Goal: Information Seeking & Learning: Learn about a topic

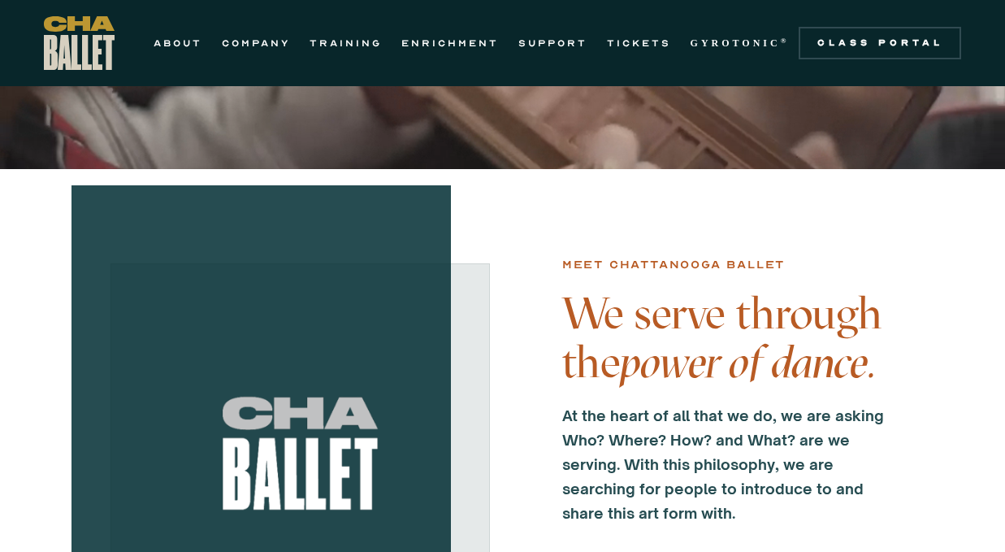
scroll to position [307, 0]
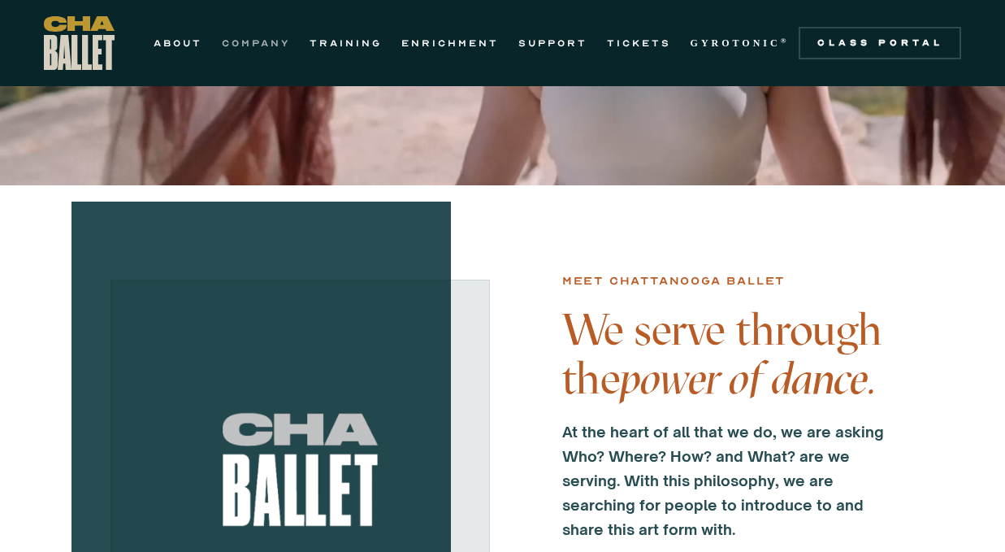
click at [240, 39] on link "COMPANY" at bounding box center [256, 42] width 68 height 19
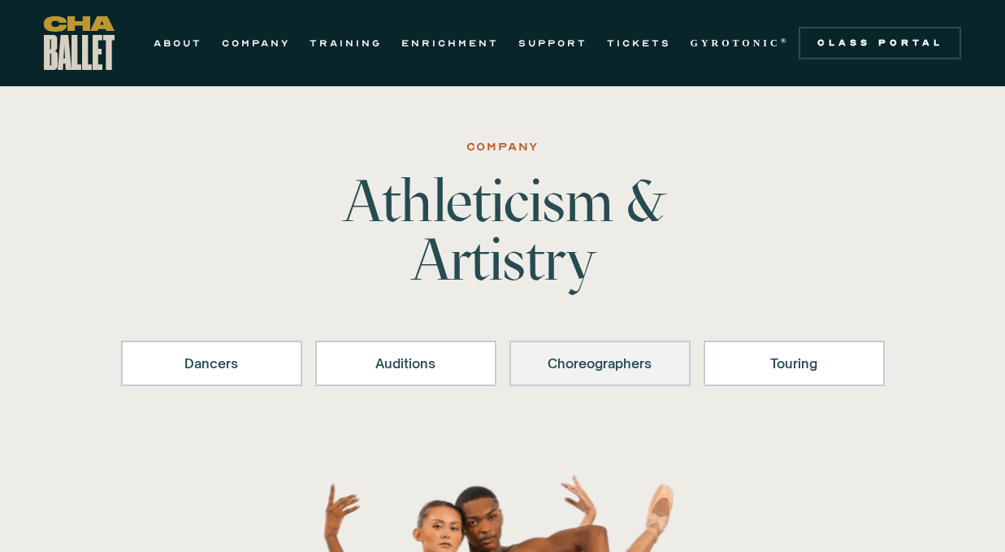
click at [578, 372] on div "Choreographers" at bounding box center [600, 362] width 139 height 19
click at [193, 44] on link "ABOUT" at bounding box center [178, 42] width 49 height 19
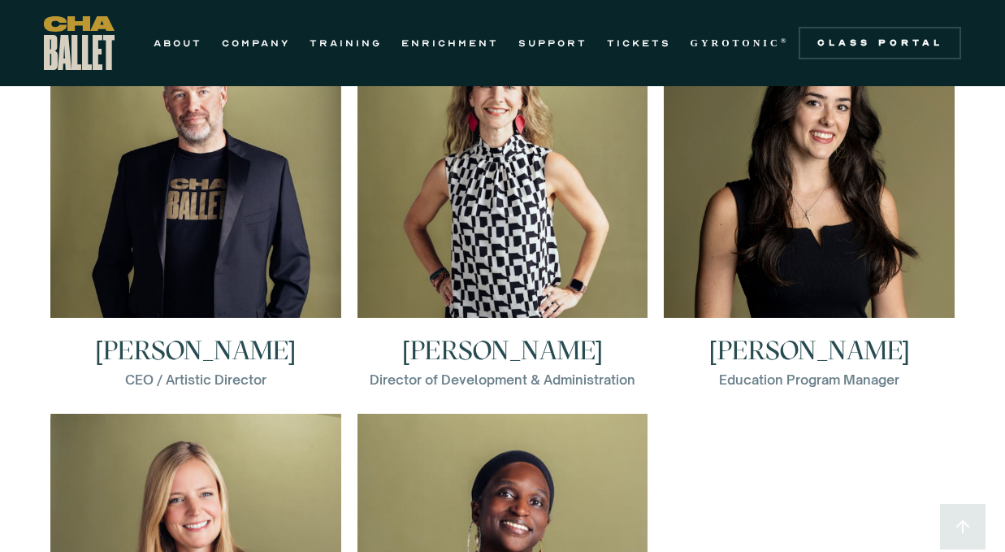
scroll to position [2201, 0]
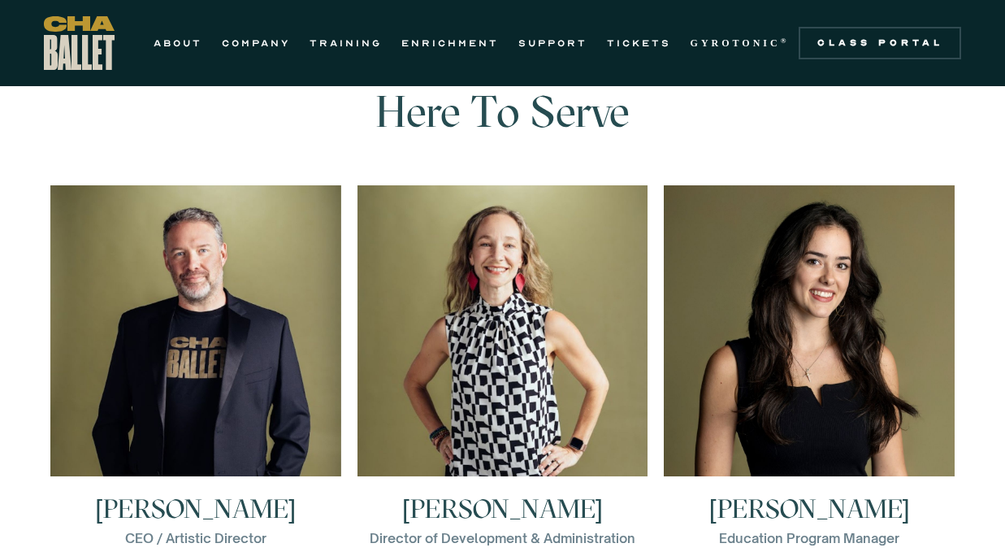
click at [231, 508] on h3 "Brian McSween" at bounding box center [195, 509] width 201 height 26
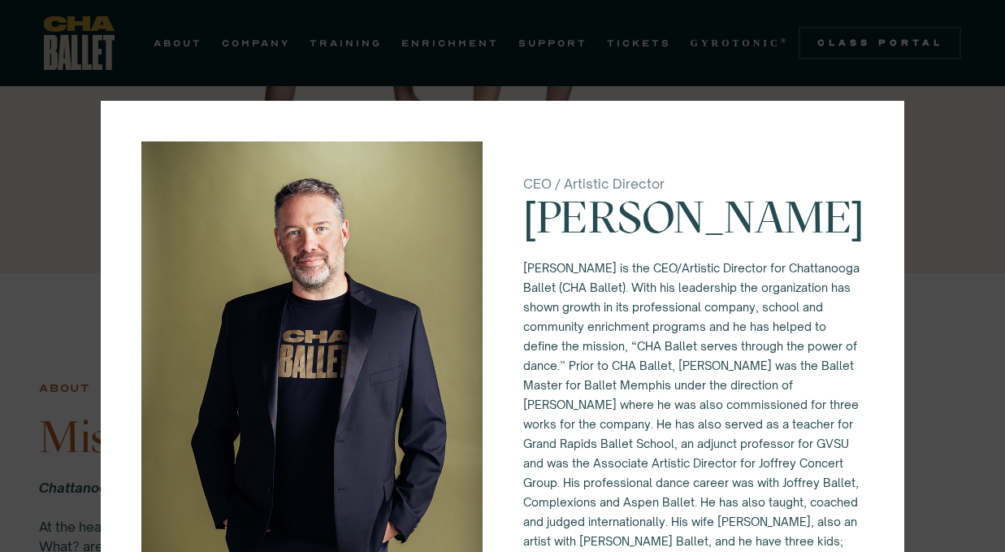
scroll to position [729, 0]
click at [45, 188] on div "CEO / Artistic Director Brian McSween Brian McSween is the CEO/Artistic Directo…" at bounding box center [502, 276] width 1005 height 552
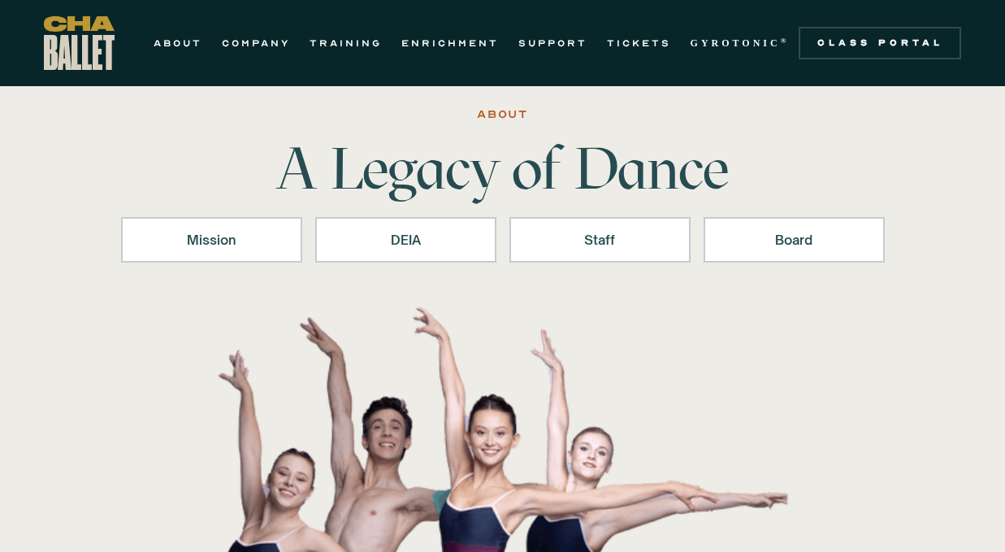
scroll to position [32, 0]
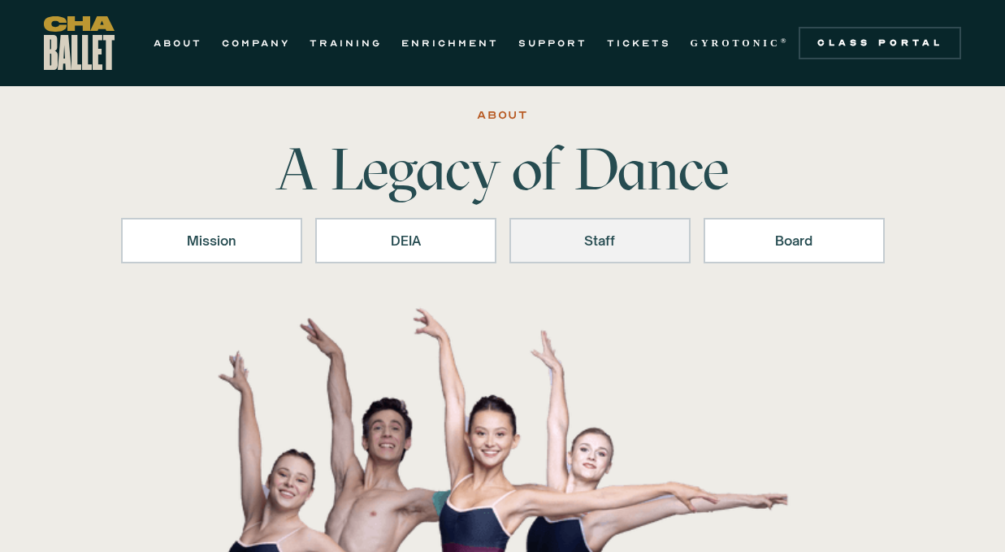
click at [631, 236] on div "Staff" at bounding box center [600, 240] width 139 height 19
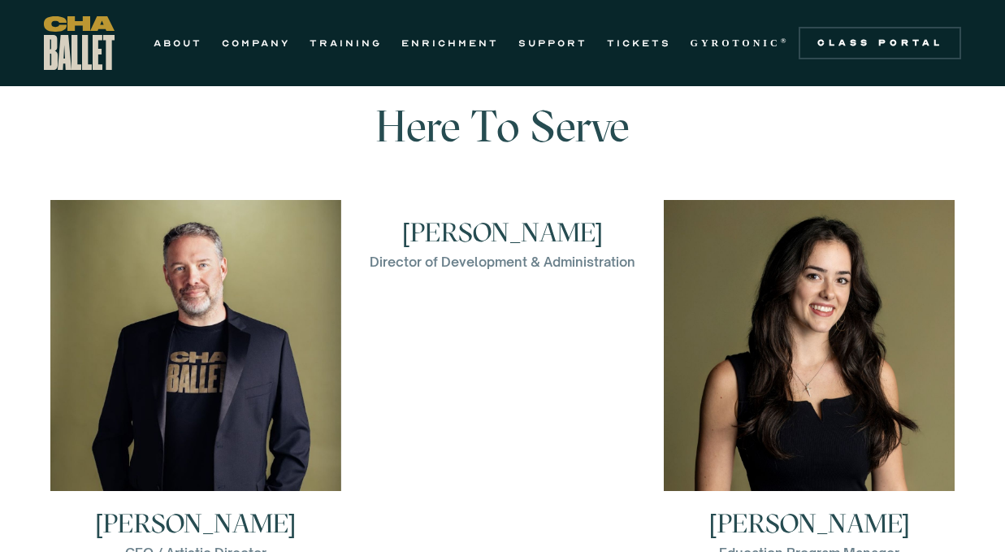
scroll to position [2184, 0]
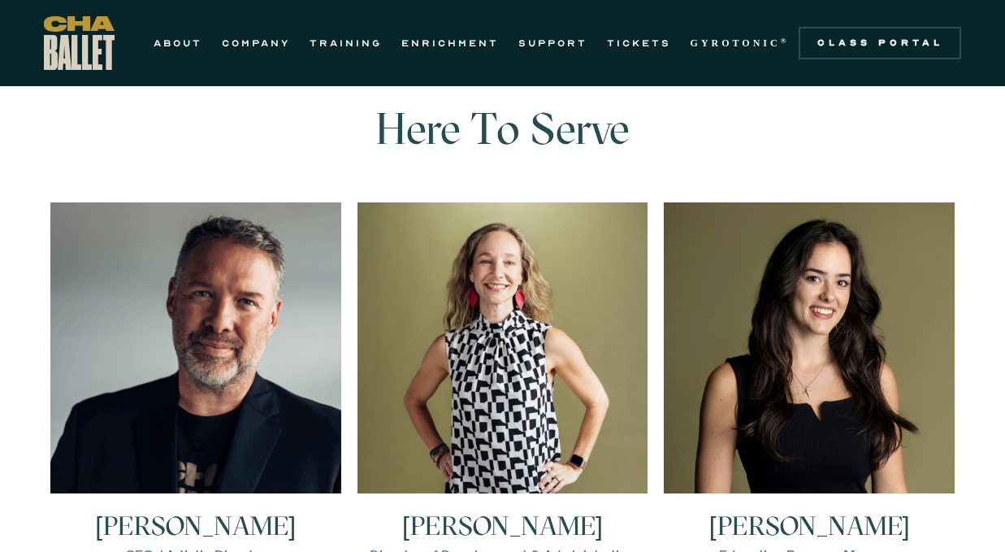
click at [314, 327] on img at bounding box center [195, 347] width 291 height 291
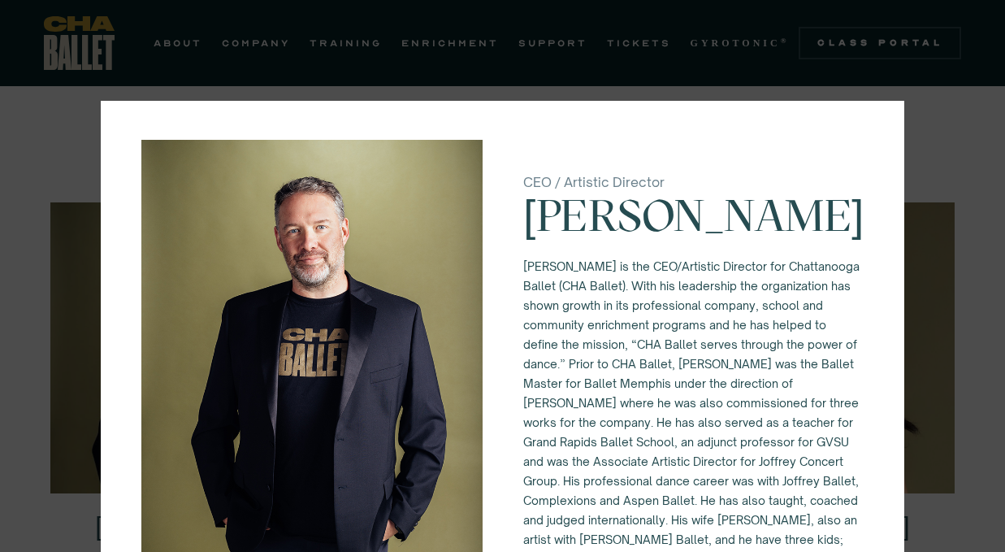
scroll to position [0, 0]
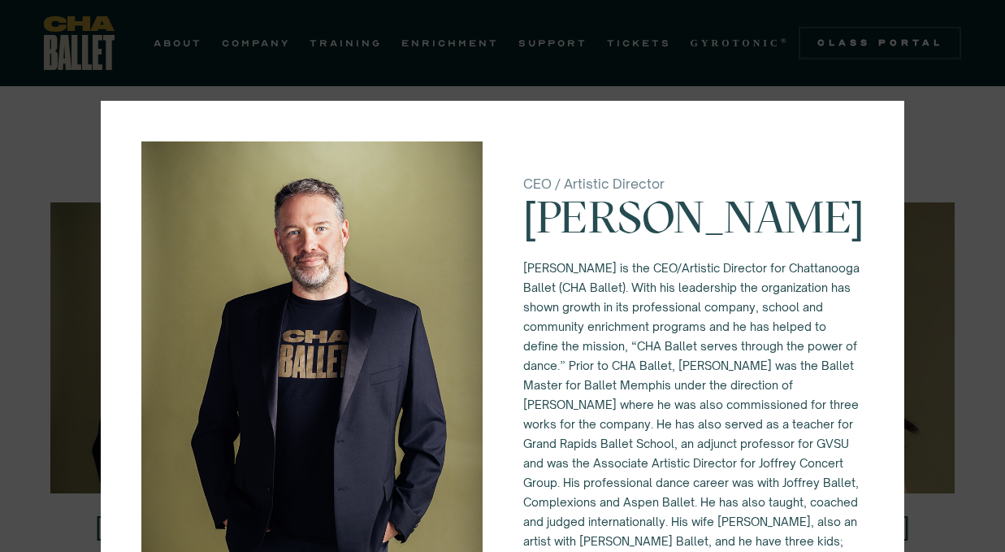
click at [37, 124] on div "CEO / Artistic Director Brian McSween Brian McSween is the CEO/Artistic Directo…" at bounding box center [502, 276] width 1005 height 552
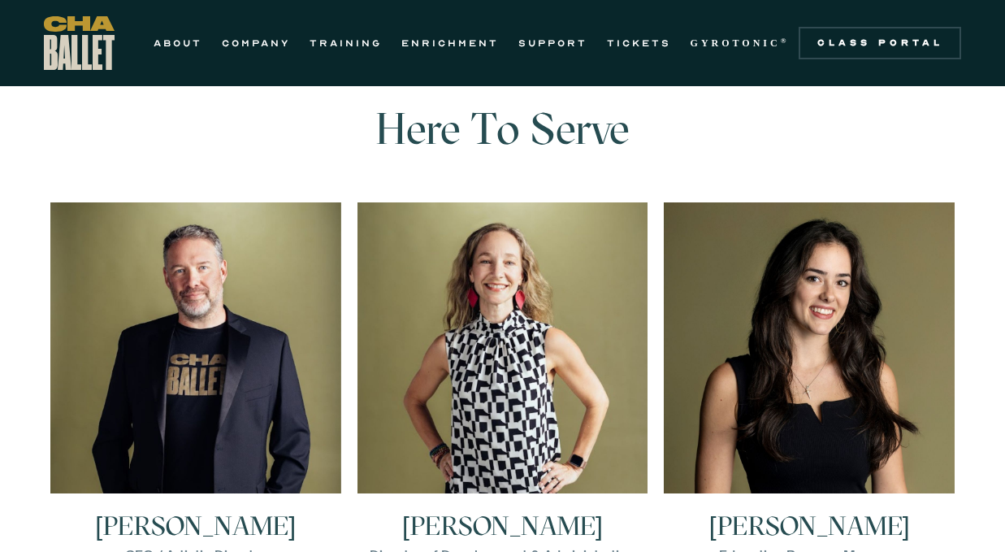
scroll to position [2195, 0]
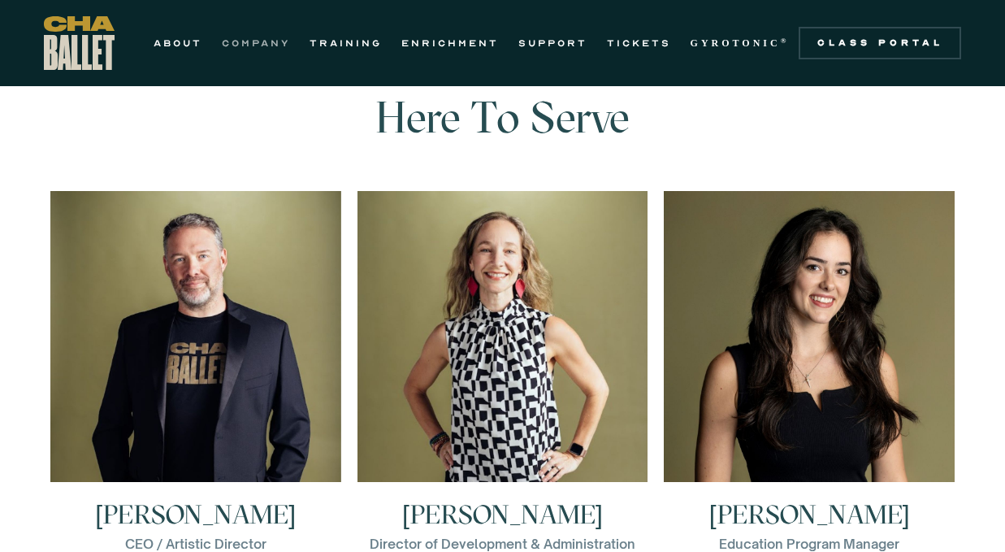
click at [258, 44] on link "COMPANY" at bounding box center [256, 42] width 68 height 19
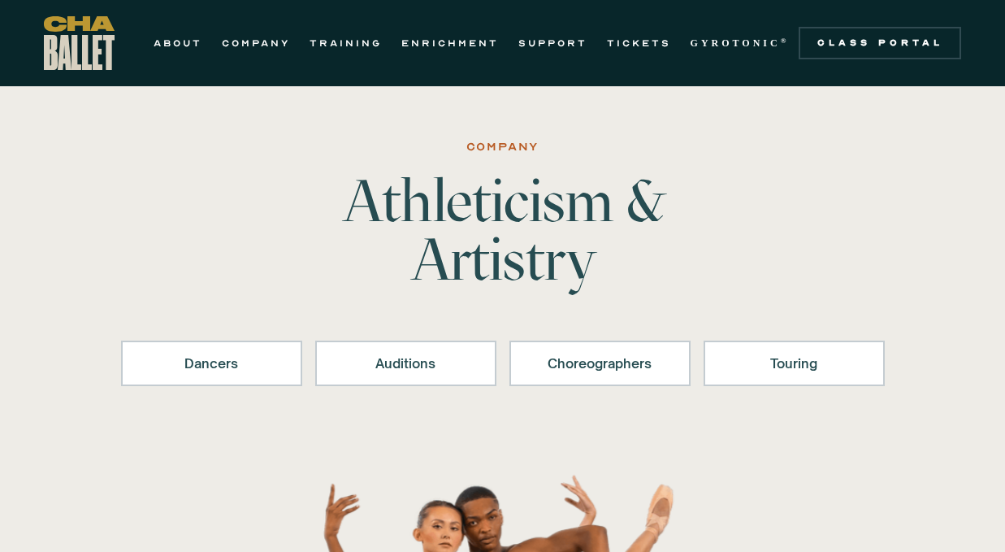
click at [103, 54] on img "home" at bounding box center [79, 43] width 71 height 54
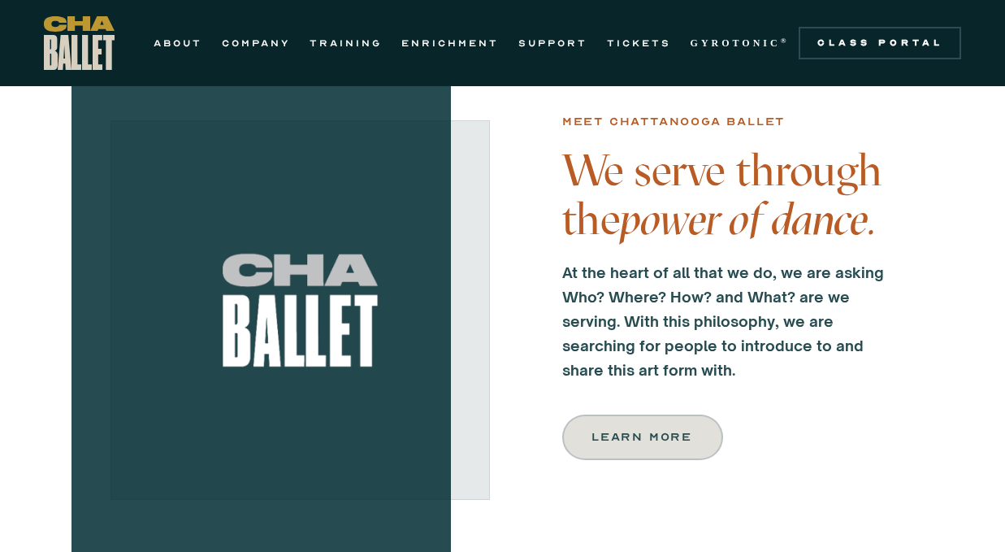
scroll to position [462, 0]
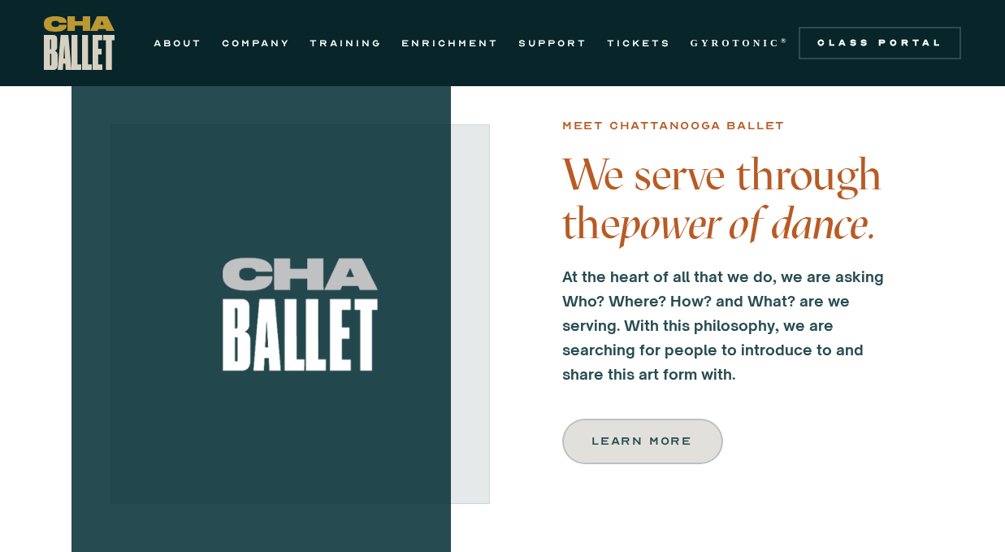
click at [659, 445] on div "Learn more" at bounding box center [642, 440] width 99 height 19
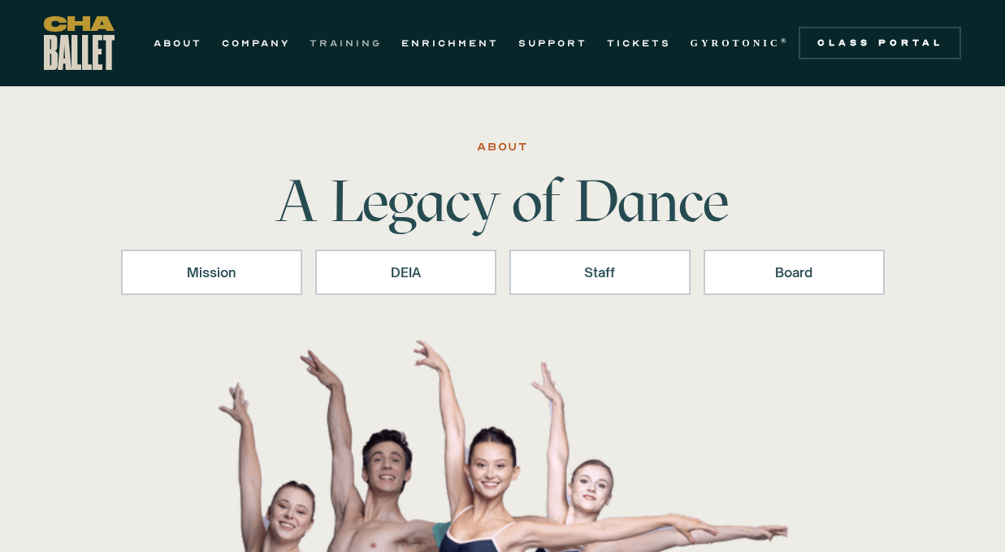
click at [353, 38] on link "TRAINING" at bounding box center [346, 42] width 72 height 19
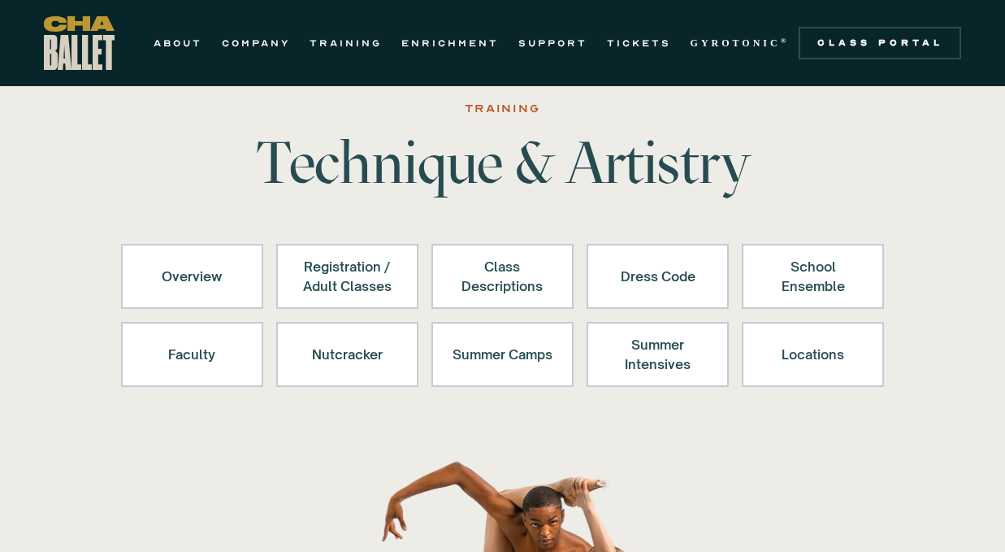
scroll to position [41, 0]
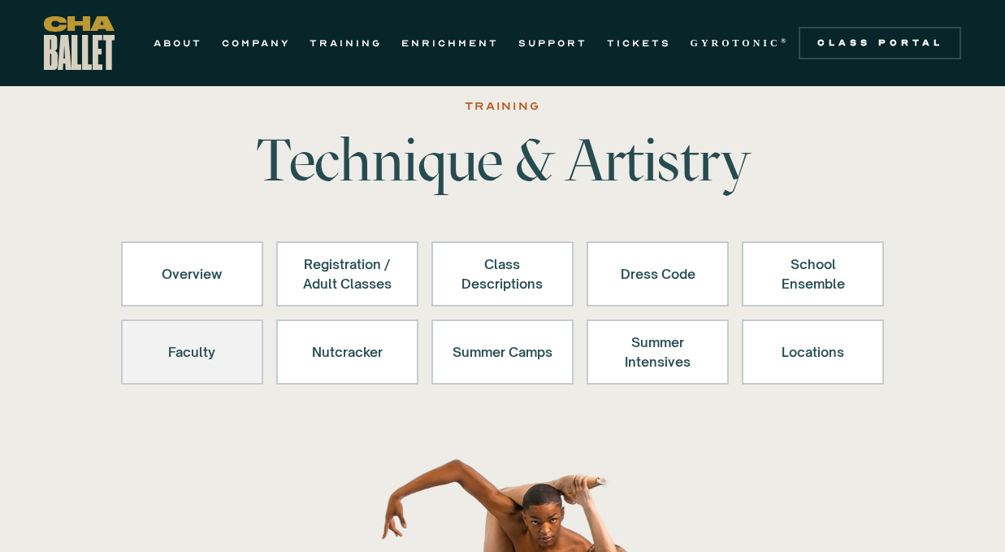
click at [214, 346] on div "Faculty" at bounding box center [192, 351] width 100 height 39
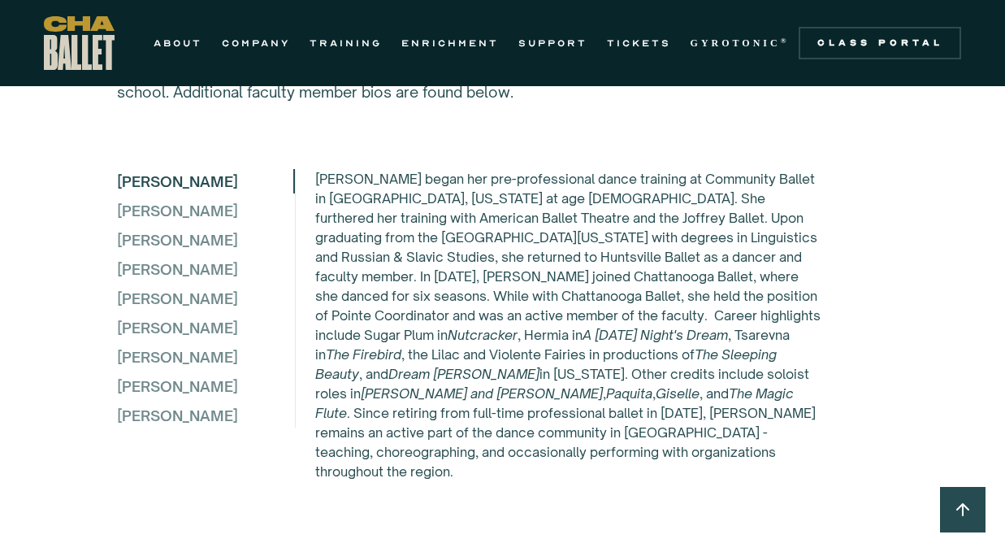
scroll to position [4532, 0]
click at [214, 339] on div "Rebecca Bucholz" at bounding box center [205, 326] width 176 height 24
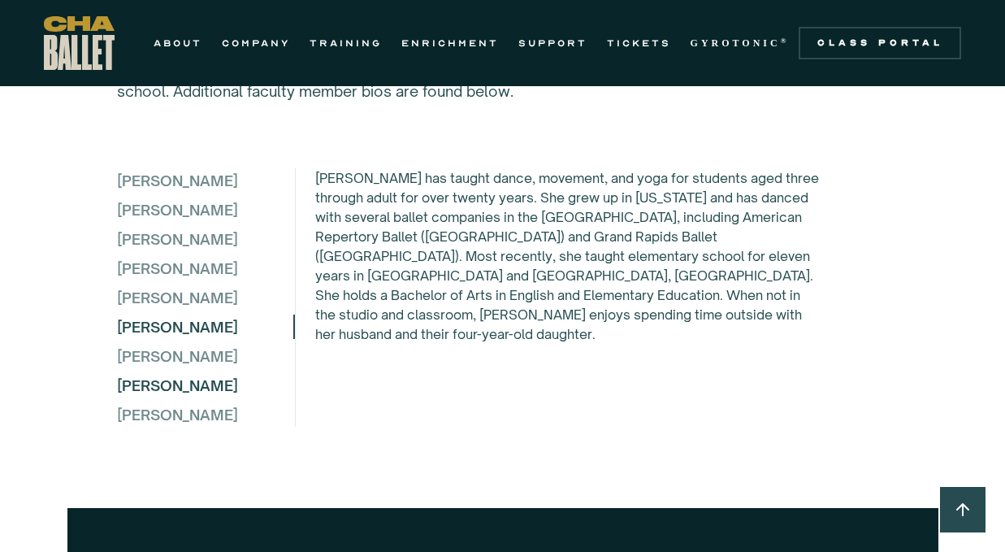
click at [194, 397] on div "Megan Quiroz McSween" at bounding box center [205, 385] width 176 height 24
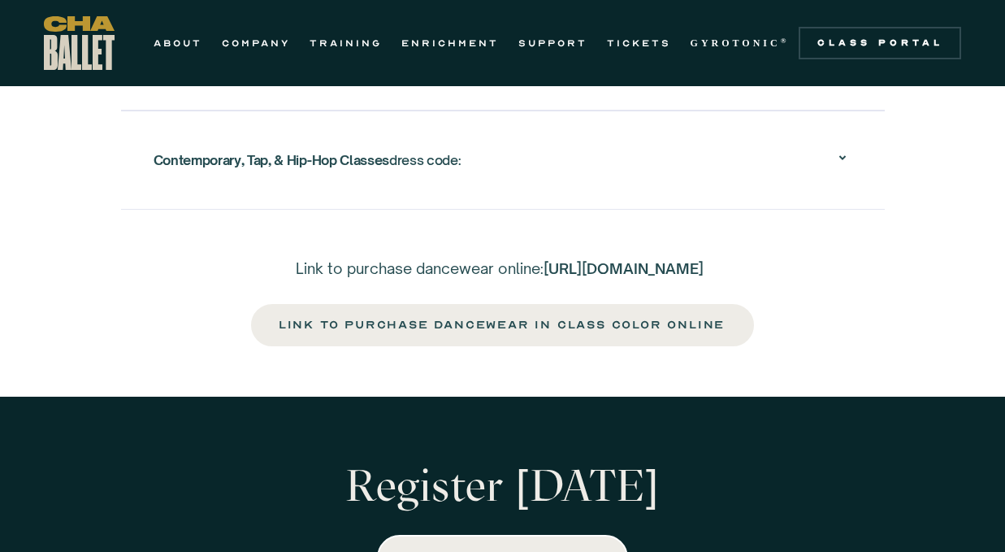
scroll to position [3202, 0]
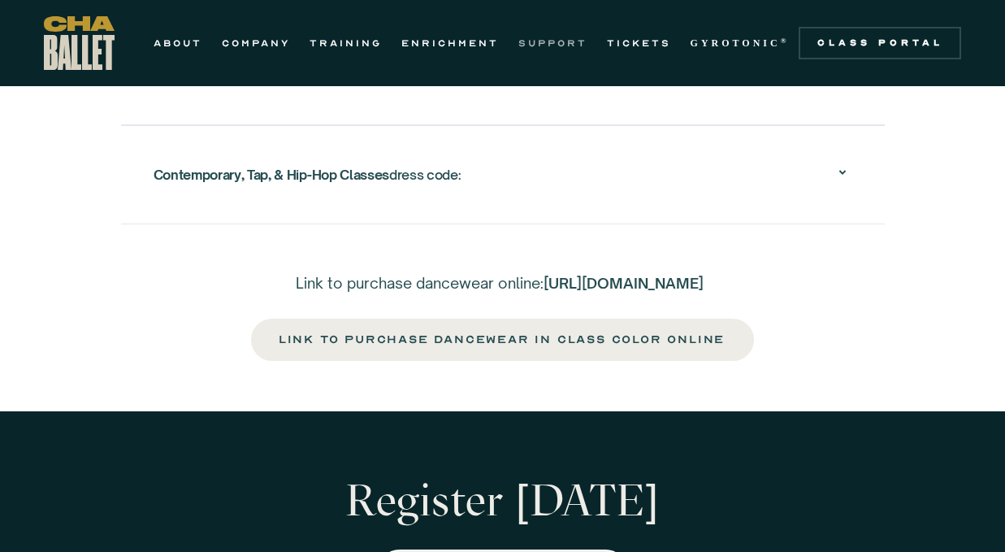
click at [527, 42] on link "SUPPORT" at bounding box center [552, 42] width 69 height 19
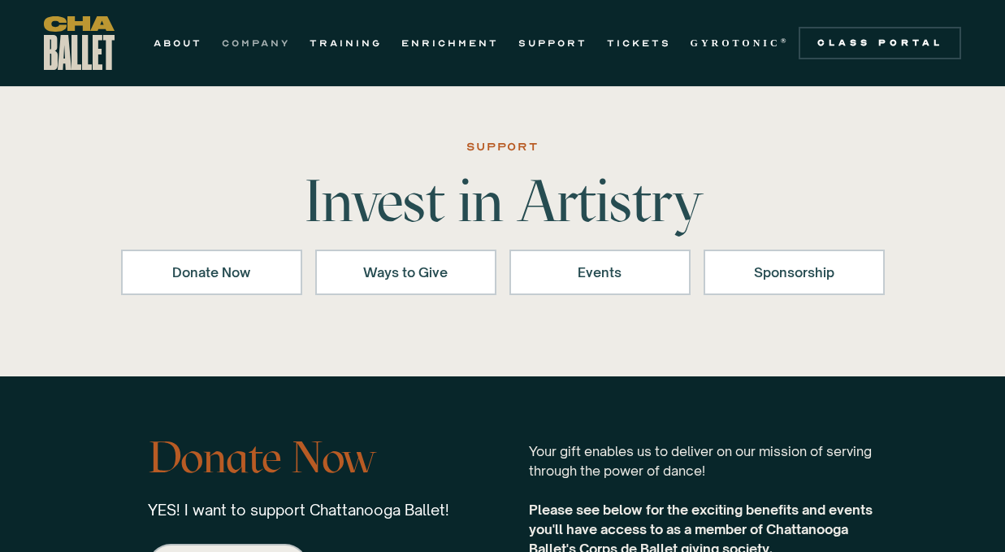
click at [275, 45] on link "COMPANY" at bounding box center [256, 42] width 68 height 19
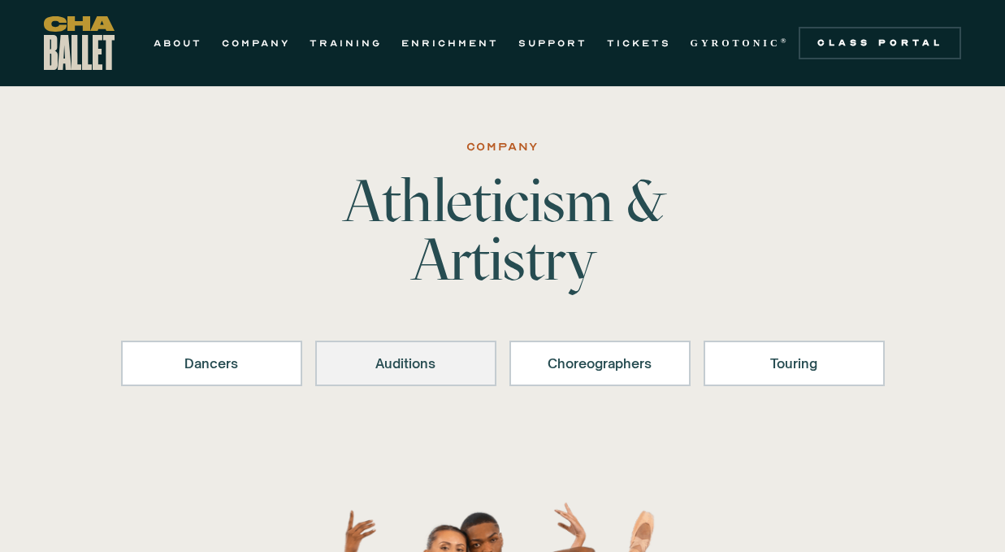
click at [469, 353] on div "Auditions" at bounding box center [405, 362] width 139 height 19
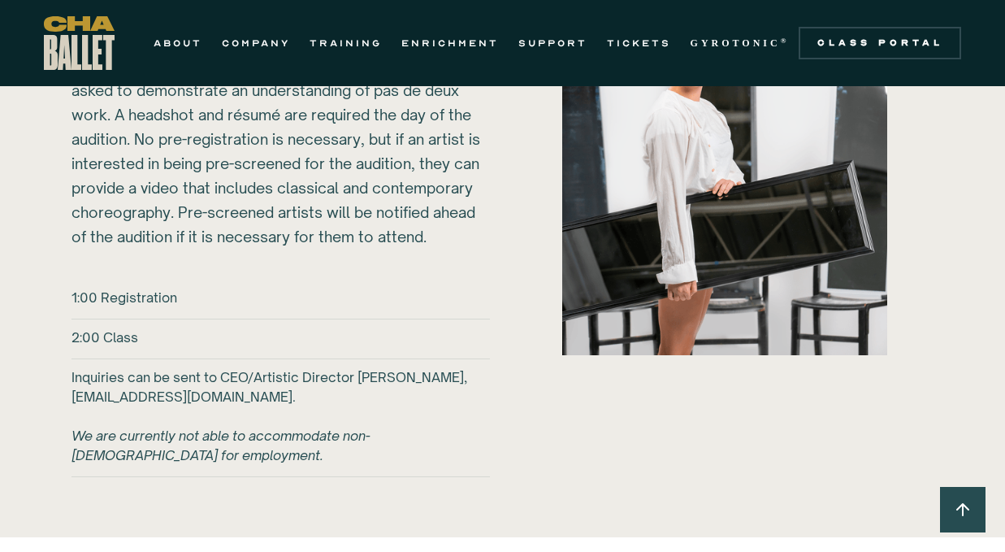
scroll to position [2505, 0]
